Goal: Navigation & Orientation: Find specific page/section

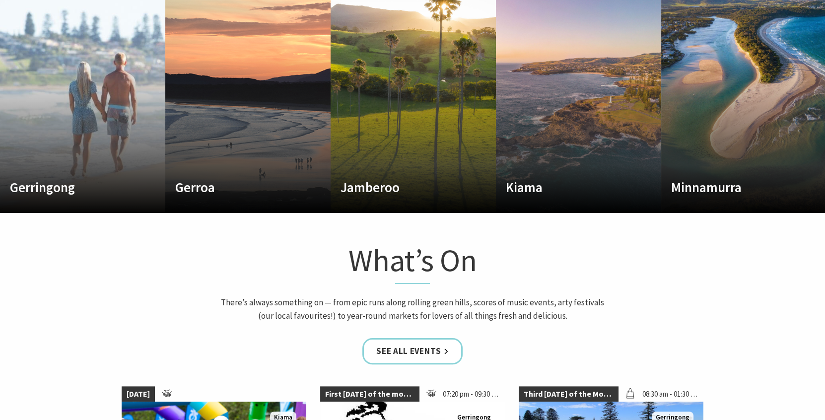
scroll to position [595, 0]
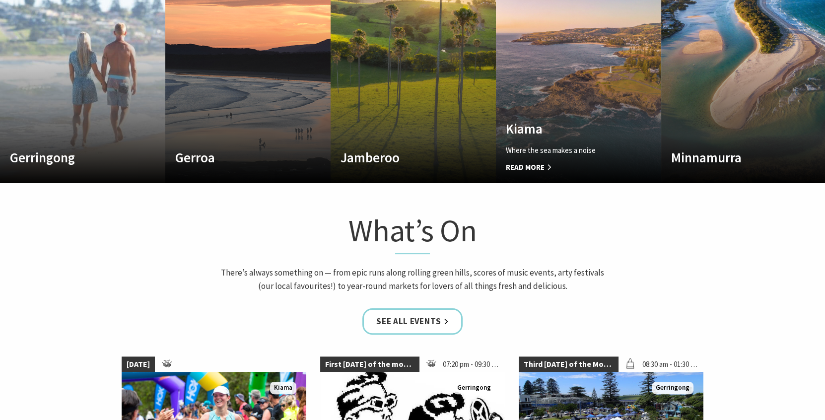
drag, startPoint x: 521, startPoint y: 164, endPoint x: 731, endPoint y: 188, distance: 211.7
click at [751, 161] on div "Custom Image Used [GEOGRAPHIC_DATA] A breath of fresh air Read More [GEOGRAPHIC…" at bounding box center [413, 64] width 826 height 238
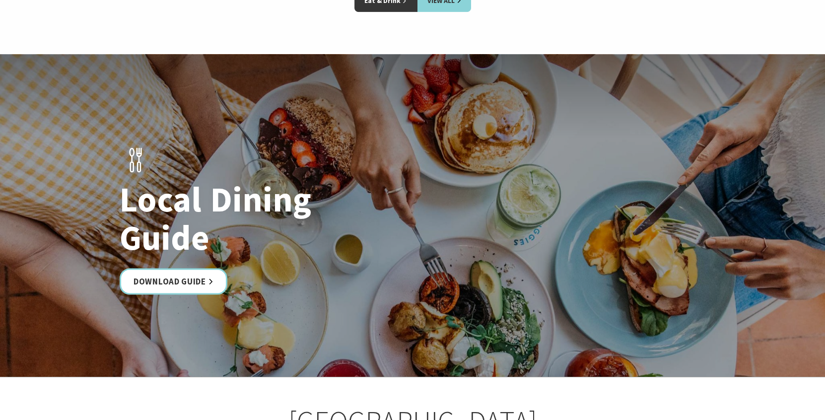
scroll to position [1488, 0]
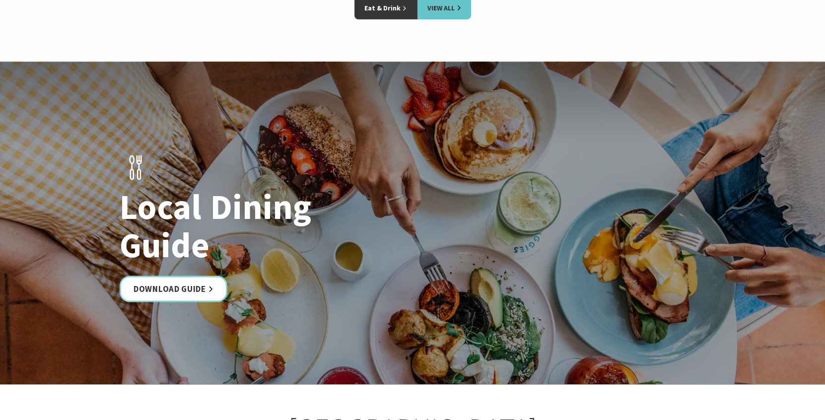
click at [442, 19] on link "View All" at bounding box center [444, 8] width 54 height 23
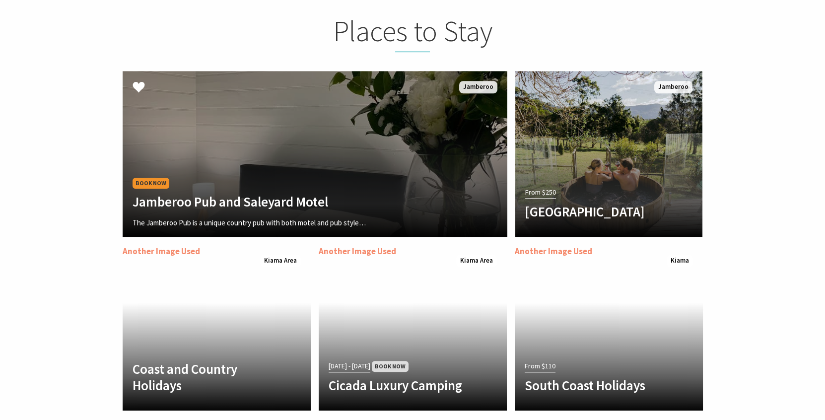
scroll to position [1985, 0]
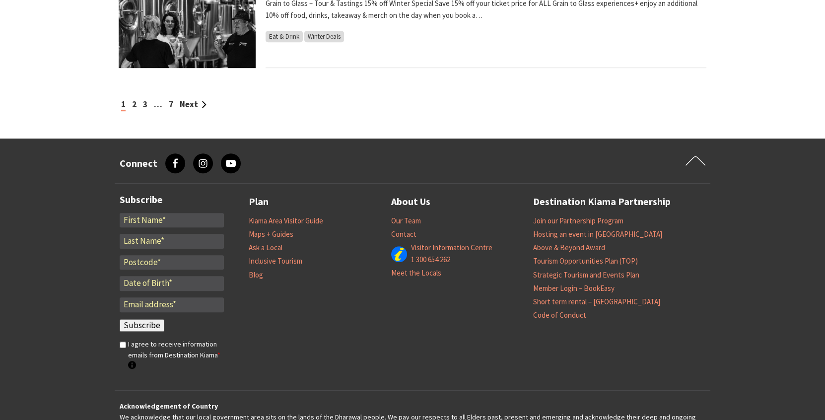
scroll to position [1191, 0]
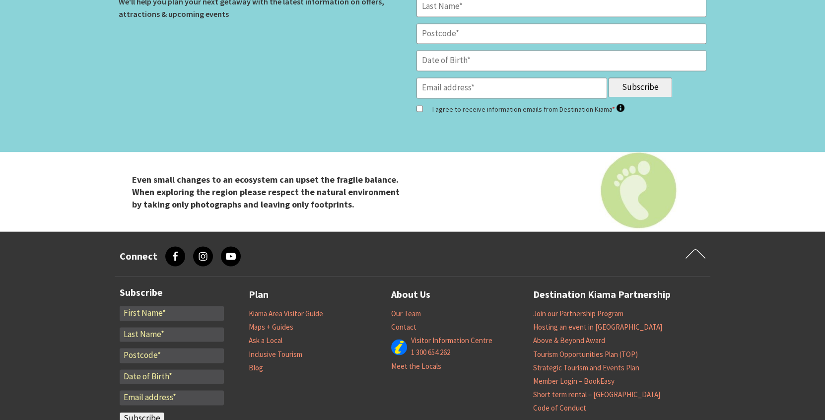
scroll to position [2977, 0]
